Goal: Task Accomplishment & Management: Complete application form

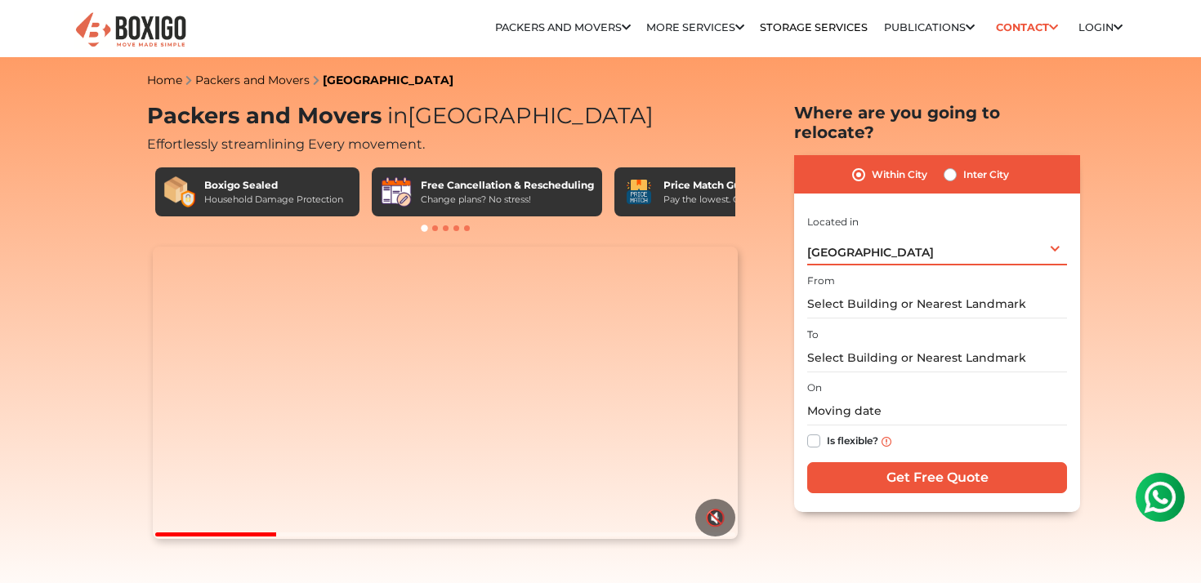
click at [889, 231] on div "[GEOGRAPHIC_DATA] Select City [GEOGRAPHIC_DATA] [GEOGRAPHIC_DATA] [GEOGRAPHIC_D…" at bounding box center [937, 248] width 260 height 34
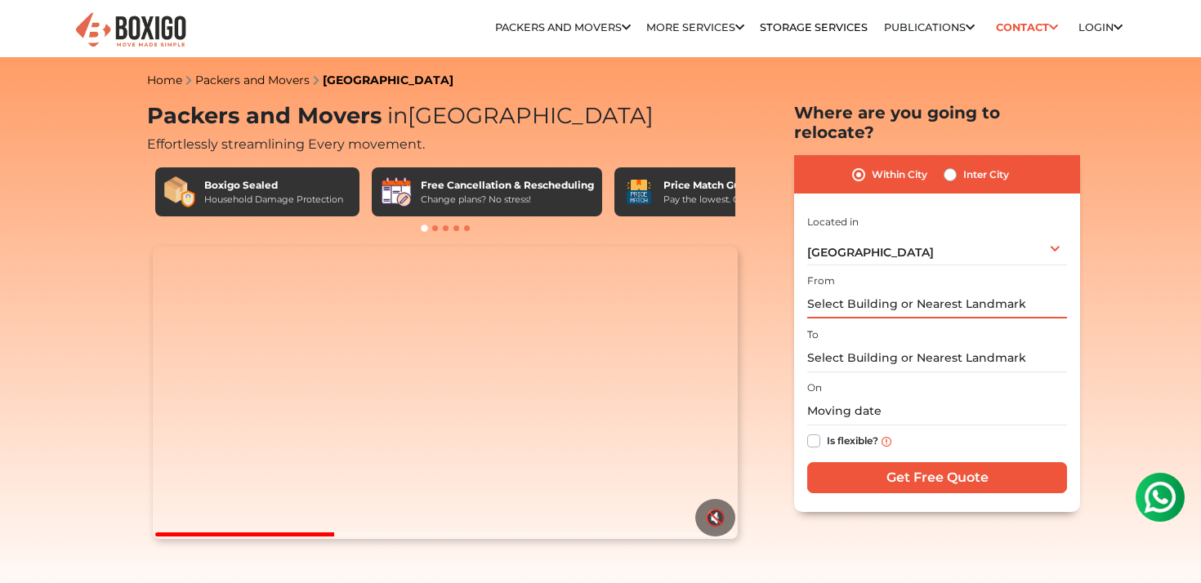
click at [895, 290] on input "text" at bounding box center [937, 304] width 260 height 29
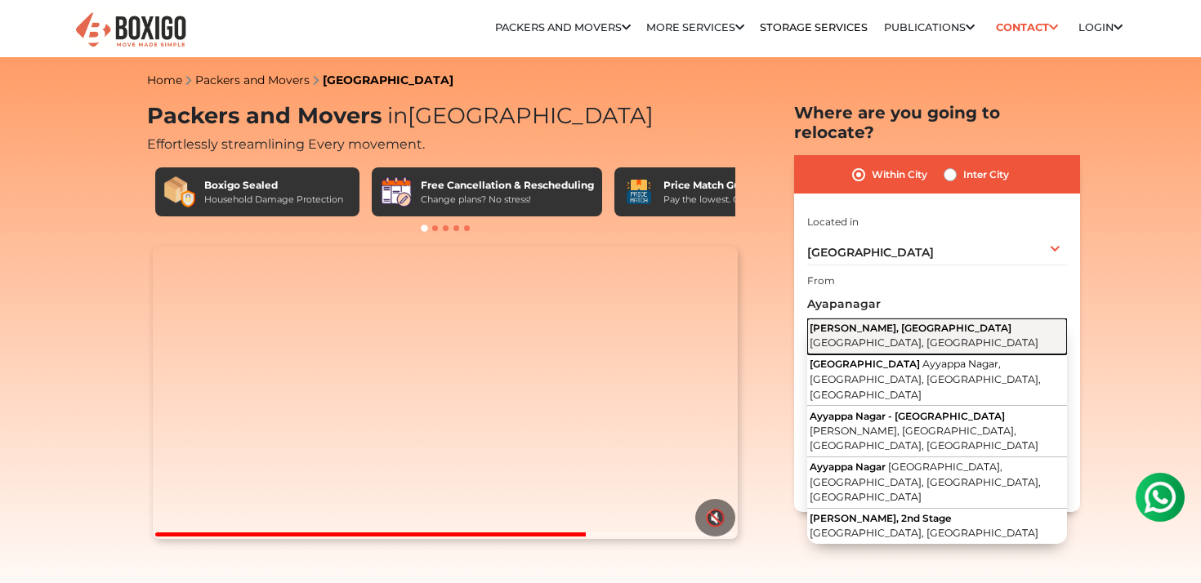
click at [894, 323] on button "Ayyappa Nagar, [GEOGRAPHIC_DATA] [GEOGRAPHIC_DATA], [GEOGRAPHIC_DATA]" at bounding box center [937, 337] width 260 height 36
type input "Ayyappa Nagar, [GEOGRAPHIC_DATA], [GEOGRAPHIC_DATA], [GEOGRAPHIC_DATA]"
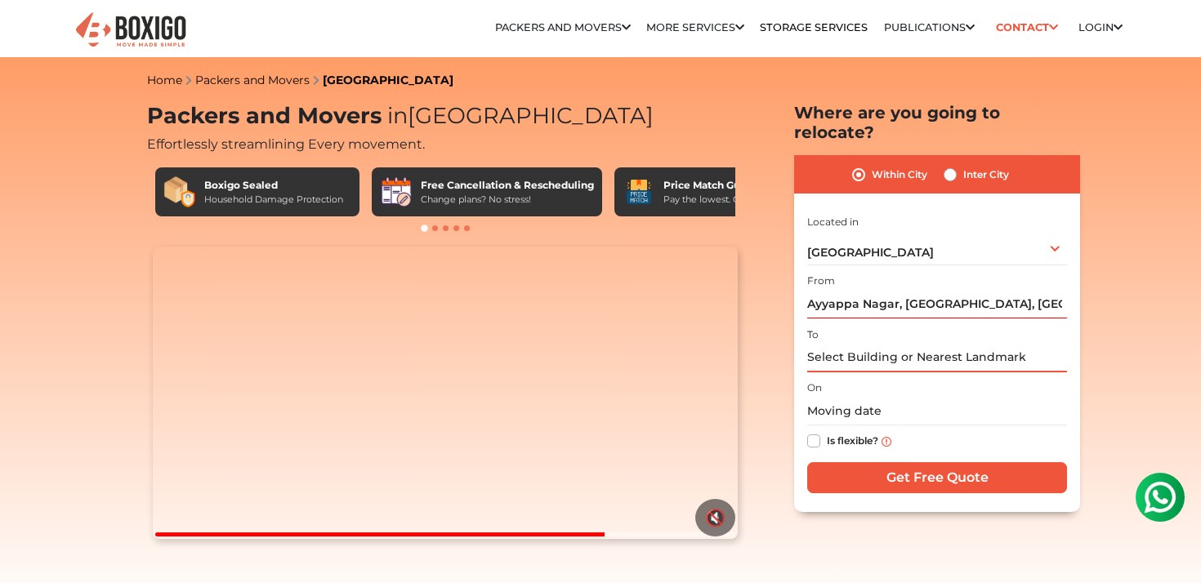
click at [868, 344] on input "text" at bounding box center [937, 358] width 260 height 29
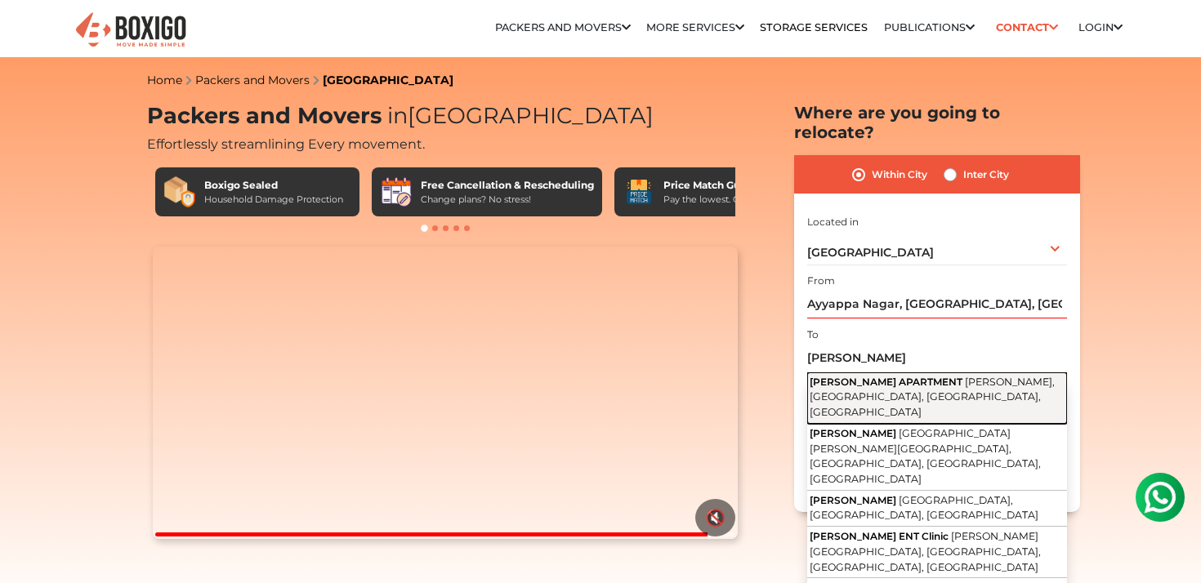
click at [871, 379] on span "[PERSON_NAME], [GEOGRAPHIC_DATA], [GEOGRAPHIC_DATA], [GEOGRAPHIC_DATA]" at bounding box center [932, 397] width 245 height 42
type input "[PERSON_NAME] APARTMENT, [PERSON_NAME][GEOGRAPHIC_DATA], [GEOGRAPHIC_DATA], [GE…"
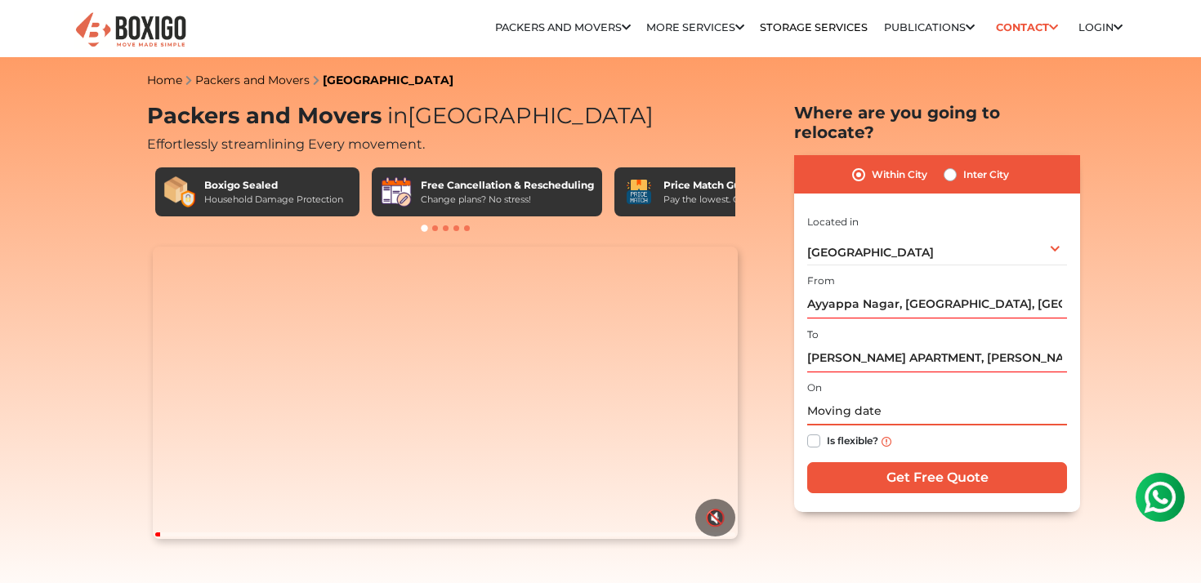
click at [854, 397] on input "text" at bounding box center [937, 411] width 260 height 29
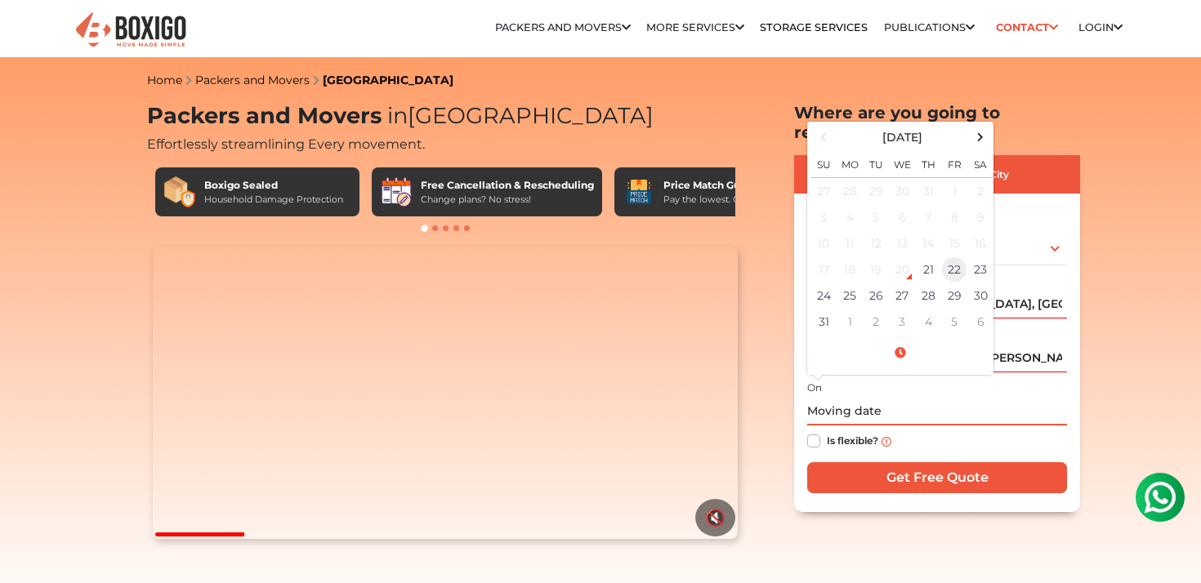
click at [946, 257] on td "22" at bounding box center [954, 270] width 26 height 26
type input "[DATE] 12:00 AM"
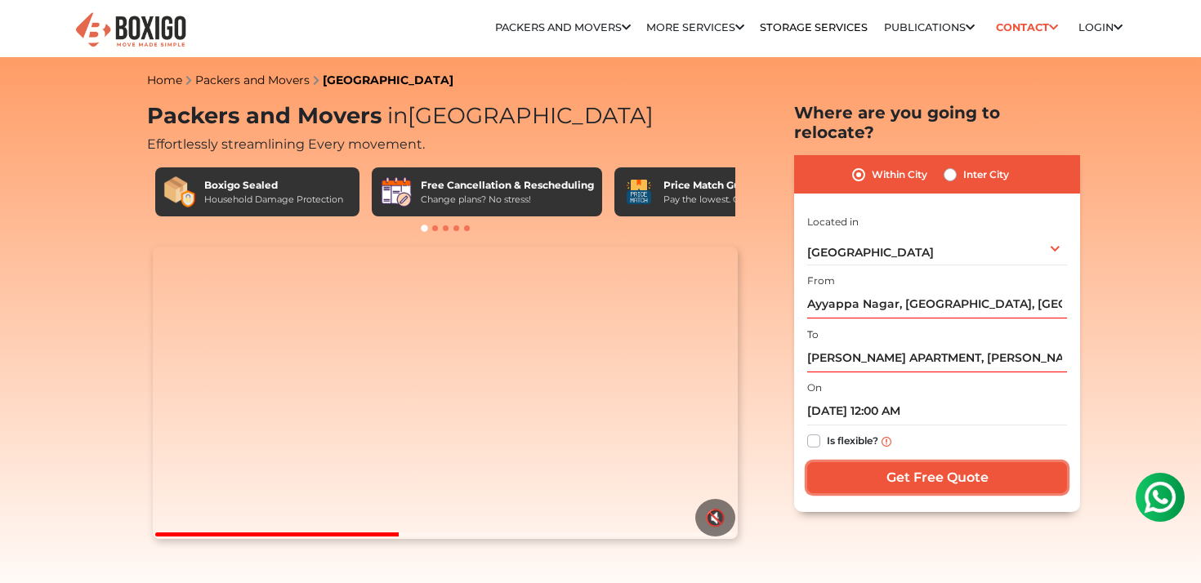
click at [928, 463] on input "Get Free Quote" at bounding box center [937, 478] width 260 height 31
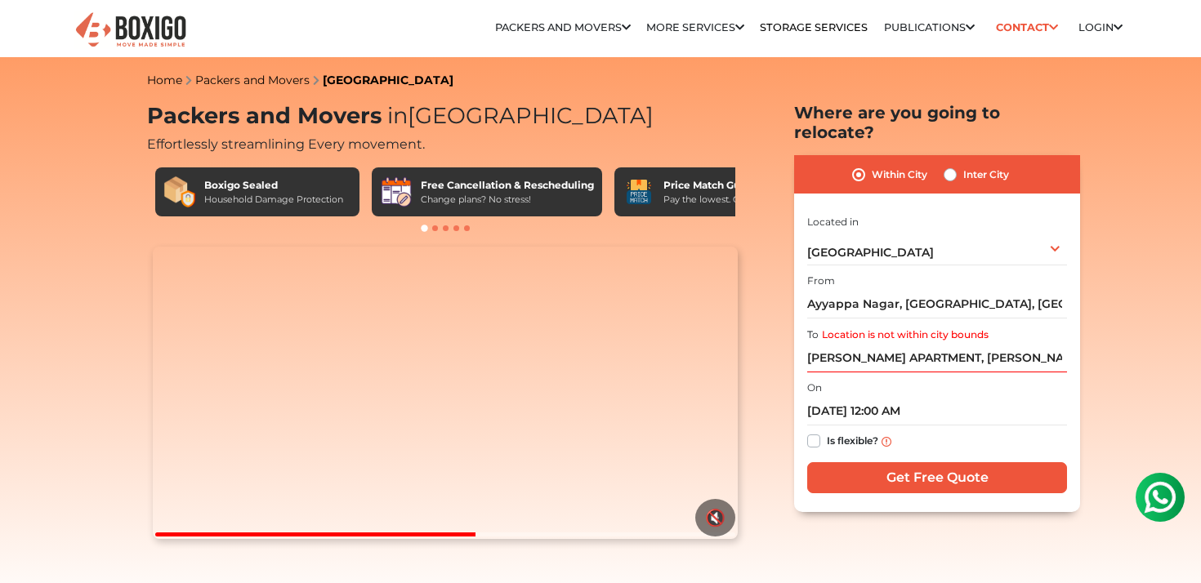
click at [827, 431] on label "Is flexible?" at bounding box center [852, 439] width 51 height 17
click at [813, 431] on input "Is flexible?" at bounding box center [813, 439] width 13 height 16
checkbox input "true"
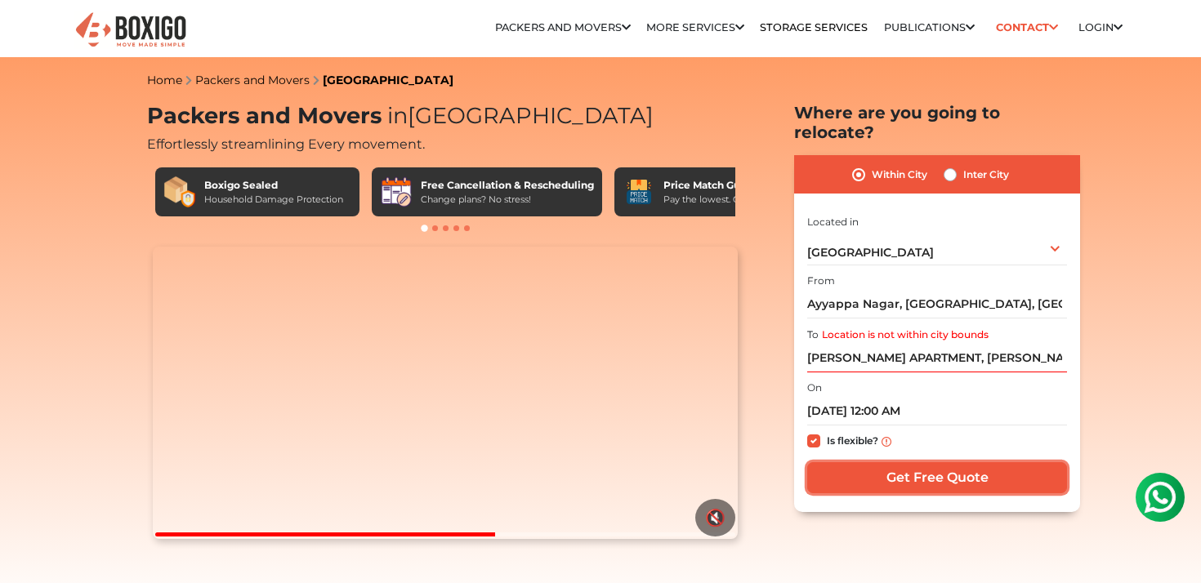
click at [904, 467] on input "Get Free Quote" at bounding box center [937, 478] width 260 height 31
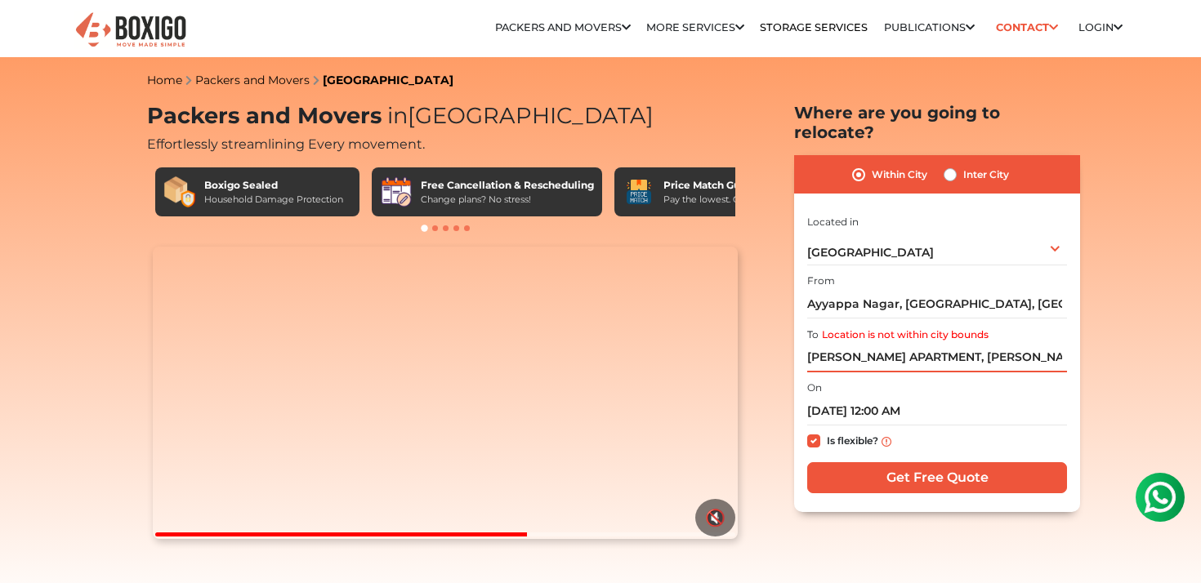
click at [891, 344] on input "[PERSON_NAME] APARTMENT, [PERSON_NAME][GEOGRAPHIC_DATA], [GEOGRAPHIC_DATA], [GE…" at bounding box center [937, 358] width 260 height 29
